Goal: Information Seeking & Learning: Find contact information

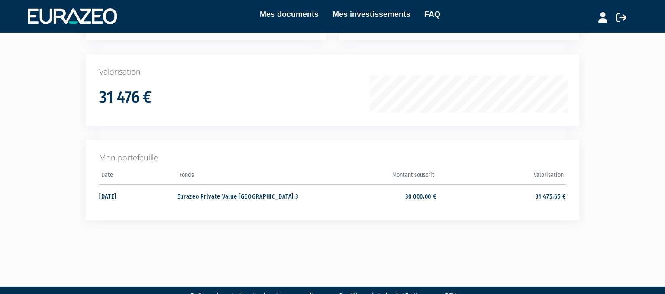
scroll to position [117, 0]
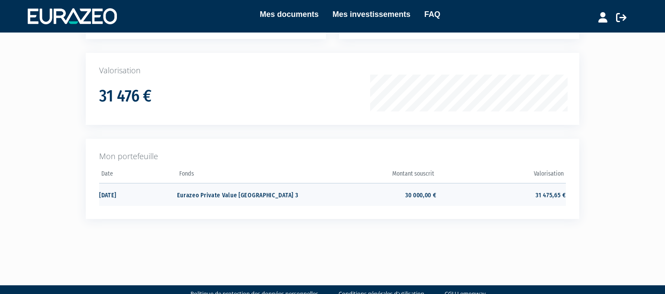
click at [183, 194] on td "Eurazeo Private Value Europe 3" at bounding box center [241, 194] width 129 height 23
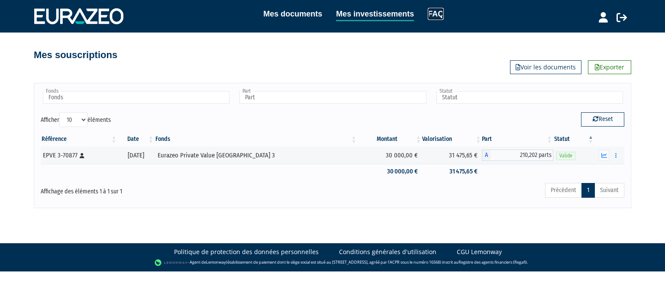
click at [436, 11] on link "FAQ" at bounding box center [436, 14] width 16 height 12
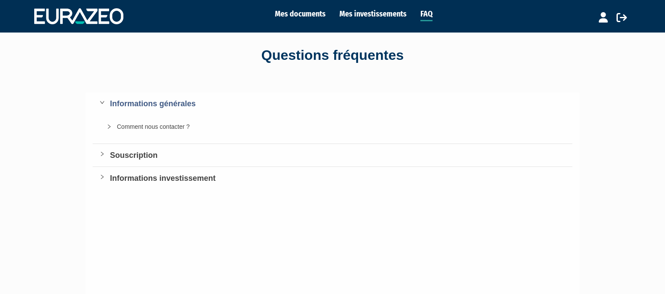
click at [149, 155] on div "Souscription" at bounding box center [338, 155] width 456 height 12
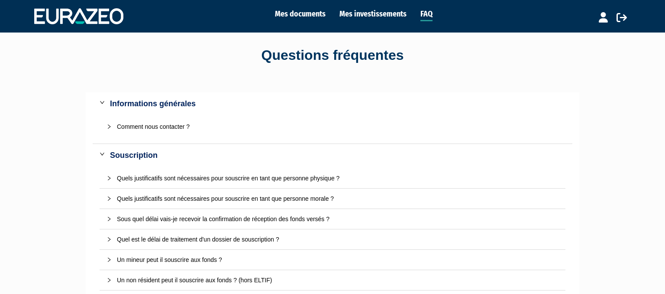
click at [153, 124] on div "Comment nous contacter ?" at bounding box center [338, 127] width 442 height 10
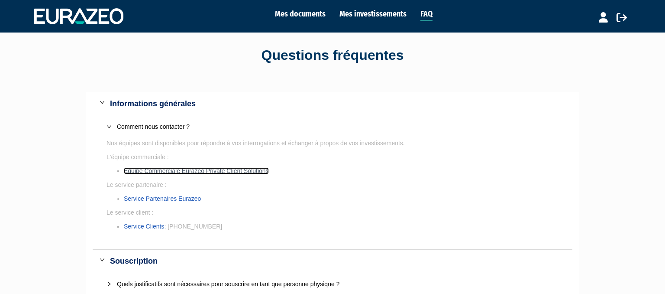
click at [184, 170] on link "Equipe Commerciale Eurazeo Private Client Solutions" at bounding box center [196, 170] width 145 height 7
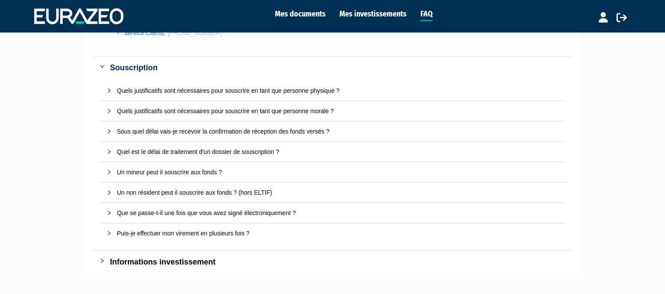
scroll to position [200, 0]
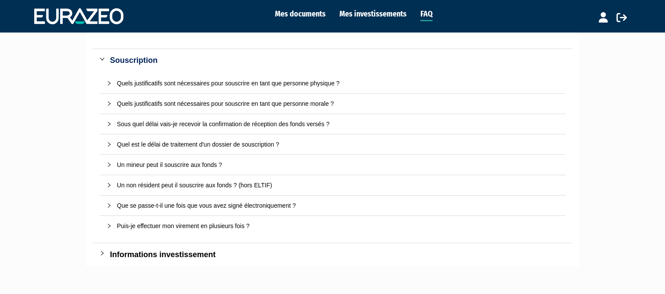
click at [132, 146] on div "Quel est le délai de traitement d'un dossier de souscription ?" at bounding box center [338, 144] width 442 height 10
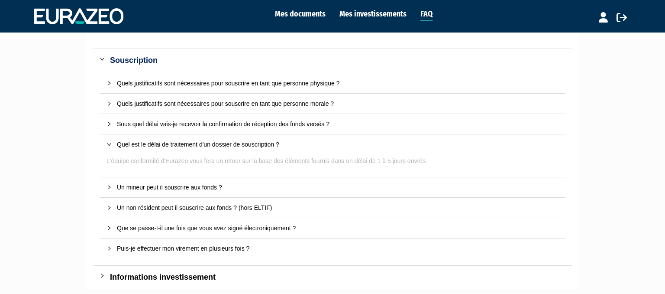
click at [132, 146] on div "Quel est le délai de traitement d'un dossier de souscription ?" at bounding box center [338, 144] width 442 height 10
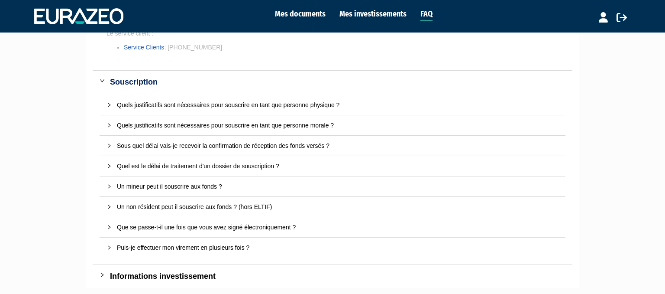
scroll to position [250, 0]
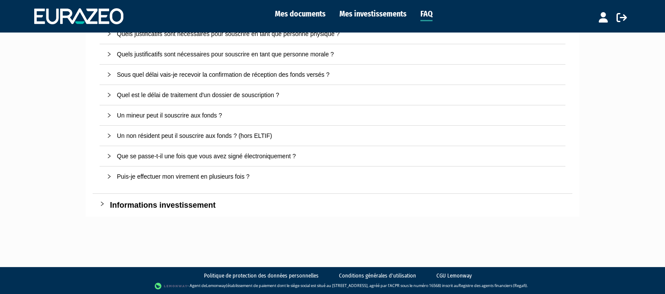
click at [116, 202] on div "Informations investissement" at bounding box center [338, 205] width 456 height 12
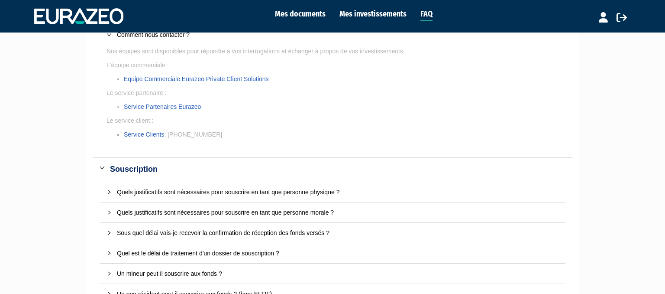
scroll to position [0, 0]
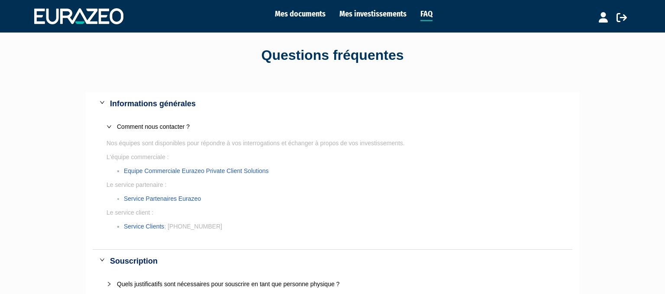
click at [364, 21] on div "Mes documents Mes investissements FAQ" at bounding box center [344, 16] width 443 height 17
click at [375, 15] on link "Mes investissements" at bounding box center [372, 14] width 67 height 12
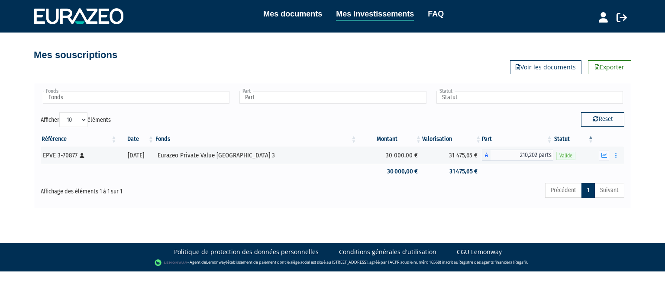
click at [446, 16] on div "Mes documents Mes investissements FAQ" at bounding box center [344, 16] width 443 height 17
click at [440, 16] on link "FAQ" at bounding box center [436, 14] width 16 height 12
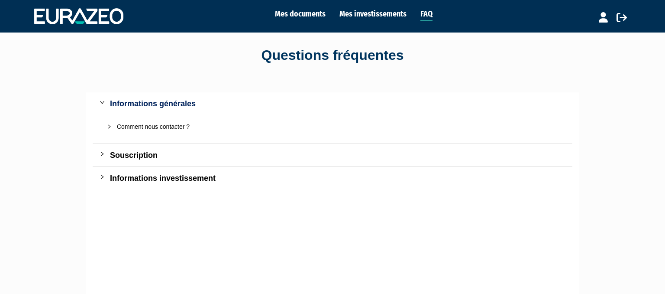
click at [152, 127] on div "Comment nous contacter ?" at bounding box center [338, 127] width 442 height 10
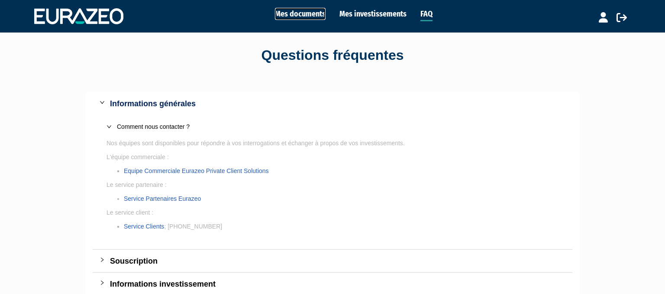
click at [310, 12] on link "Mes documents" at bounding box center [300, 14] width 51 height 12
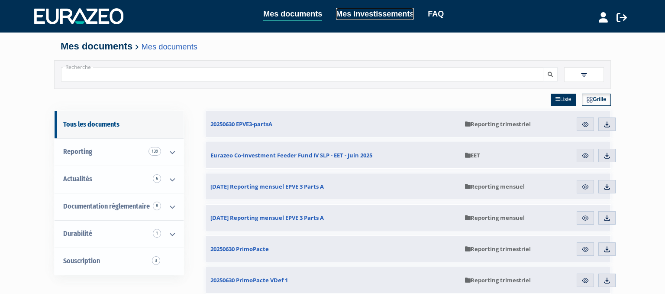
click at [342, 16] on link "Mes investissements" at bounding box center [375, 14] width 78 height 12
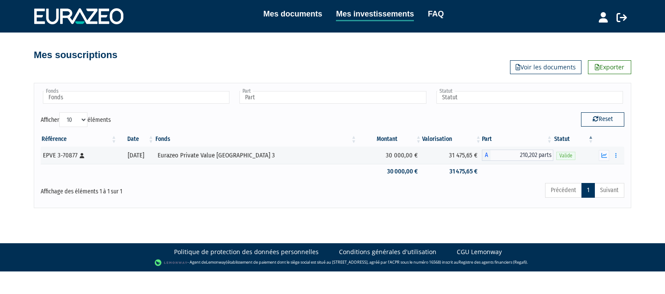
click at [291, 45] on div "Mes souscriptions Exporter Voir les documents" at bounding box center [333, 50] width 598 height 19
